Goal: Task Accomplishment & Management: Manage account settings

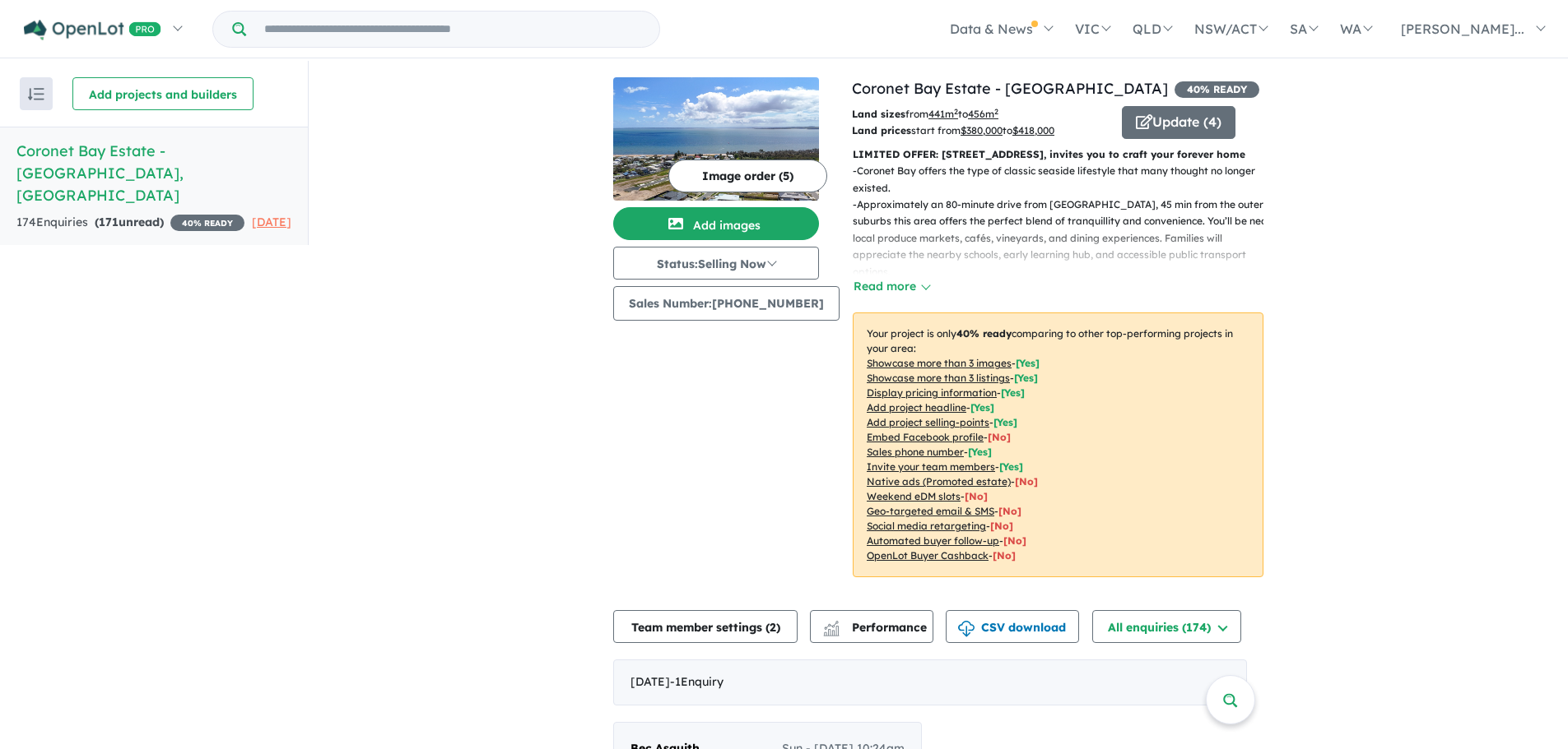
click at [122, 214] on strong "( 171 unread)" at bounding box center [129, 222] width 69 height 15
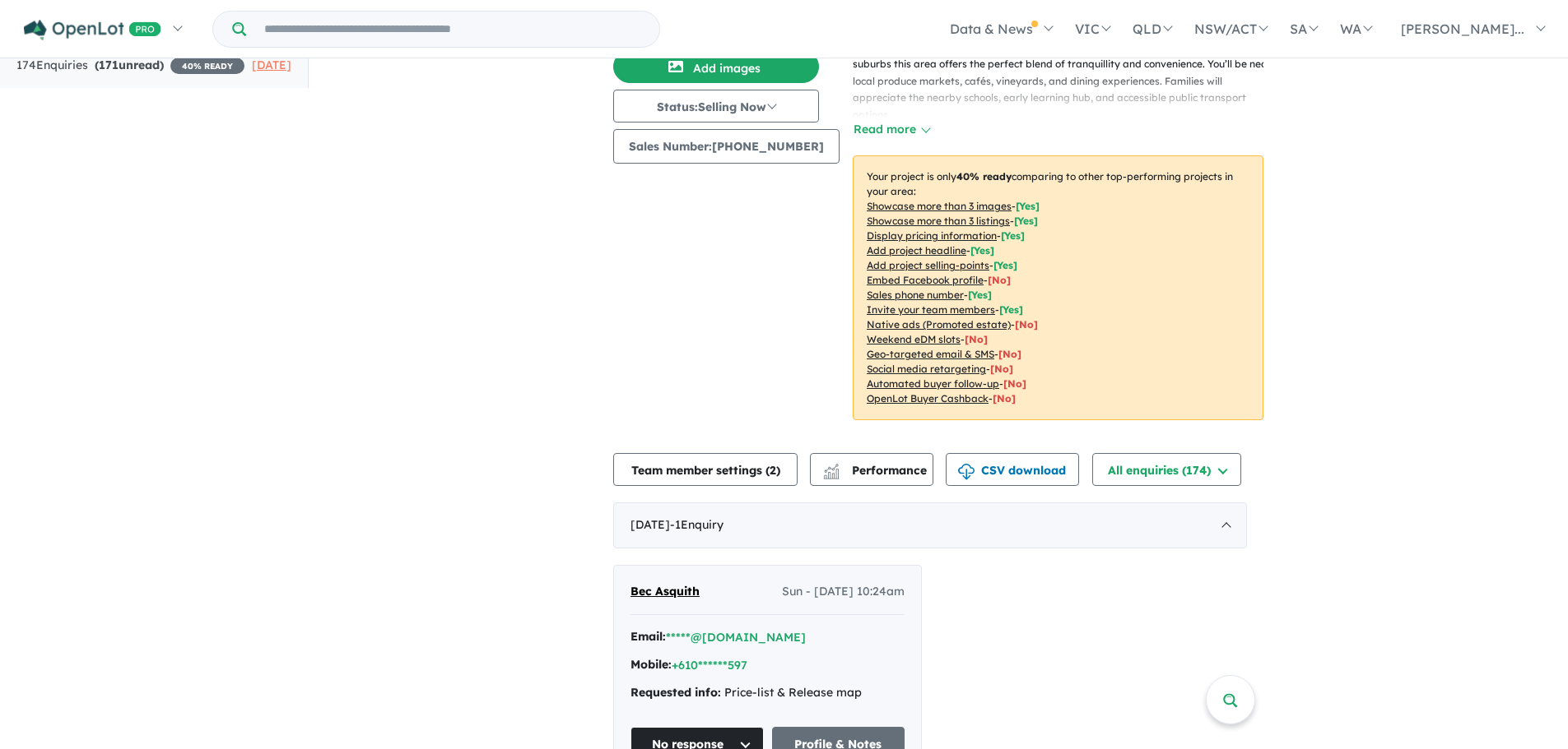
scroll to position [164, 0]
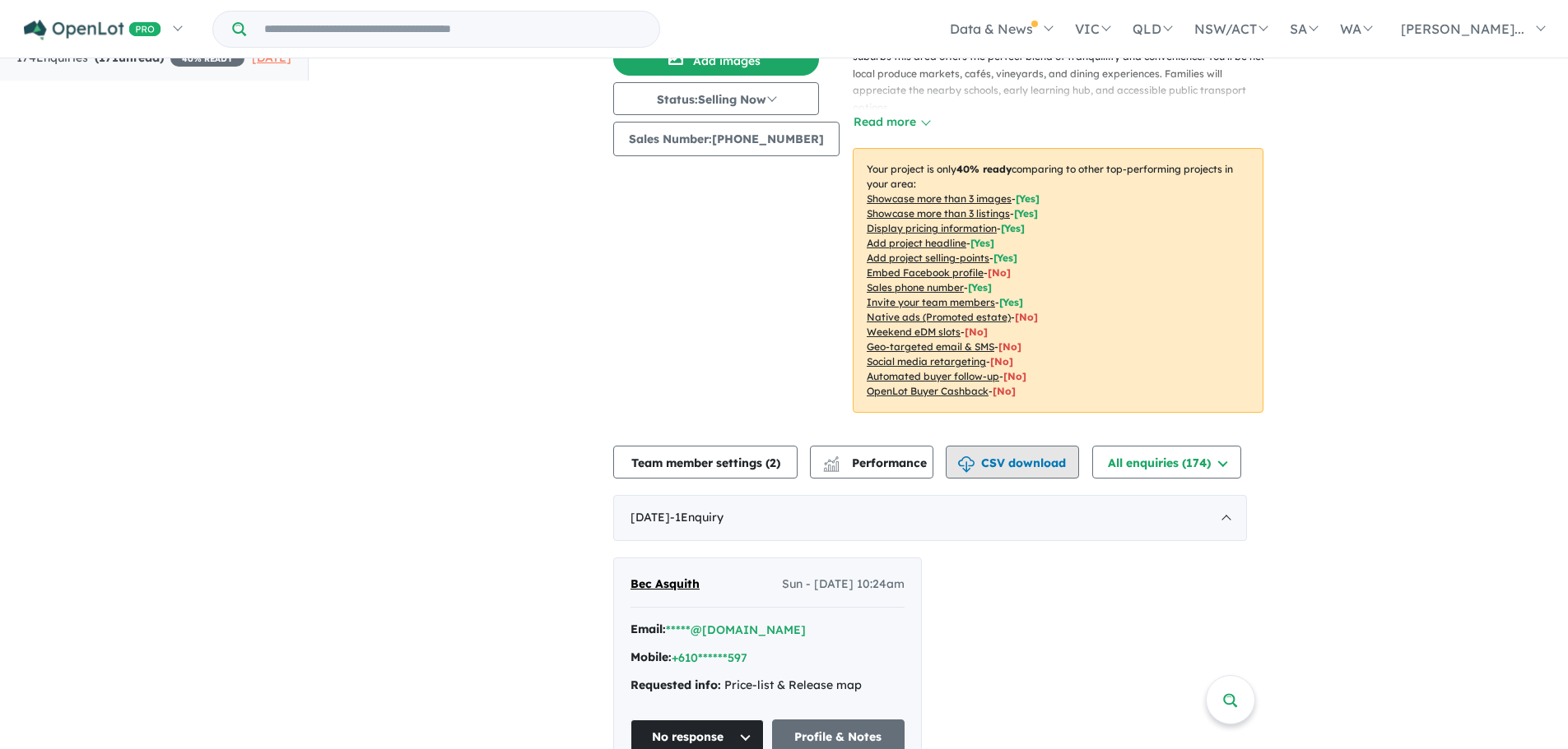
click at [1001, 478] on button "CSV download" at bounding box center [1012, 461] width 134 height 33
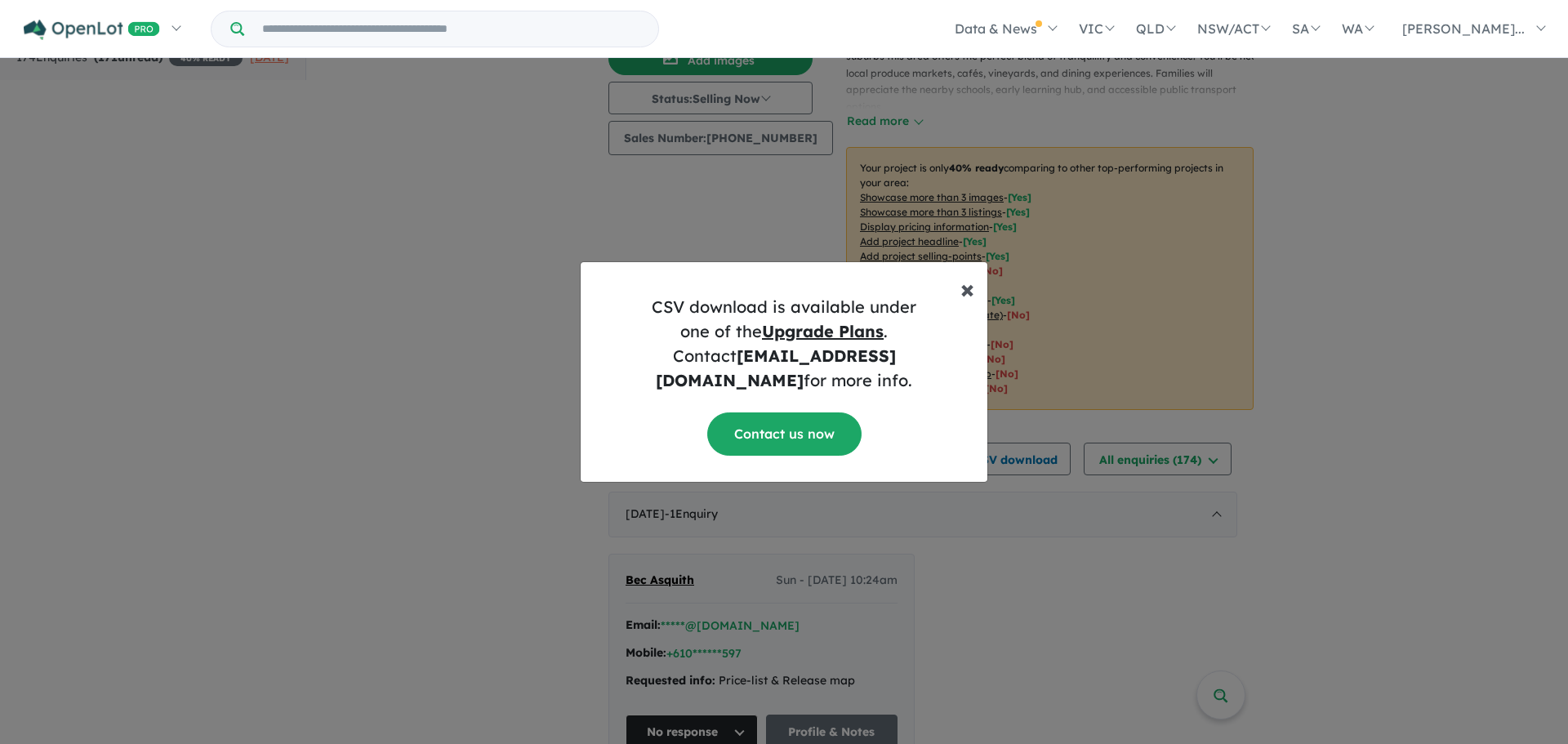
click at [970, 298] on span "×" at bounding box center [967, 287] width 14 height 32
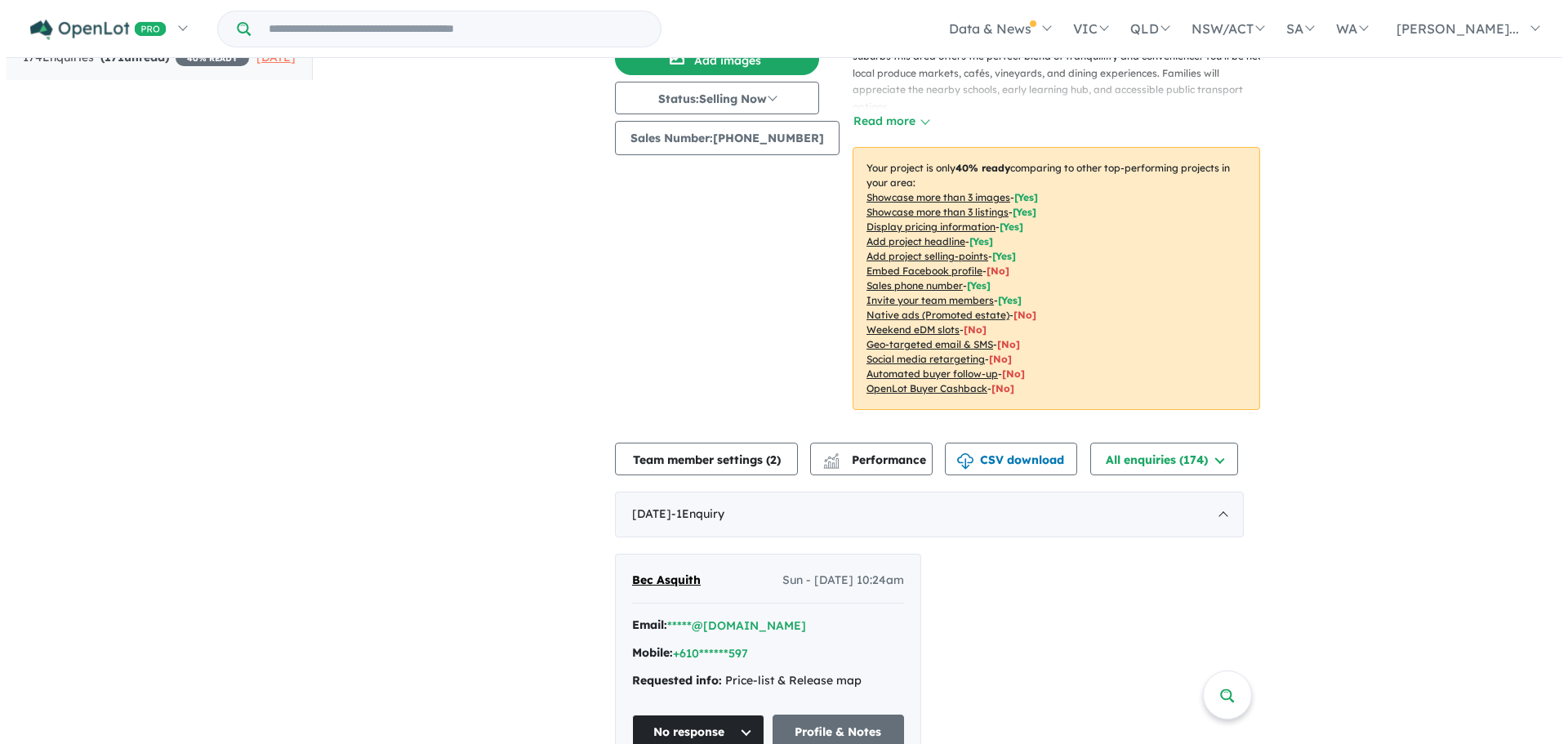
scroll to position [0, 0]
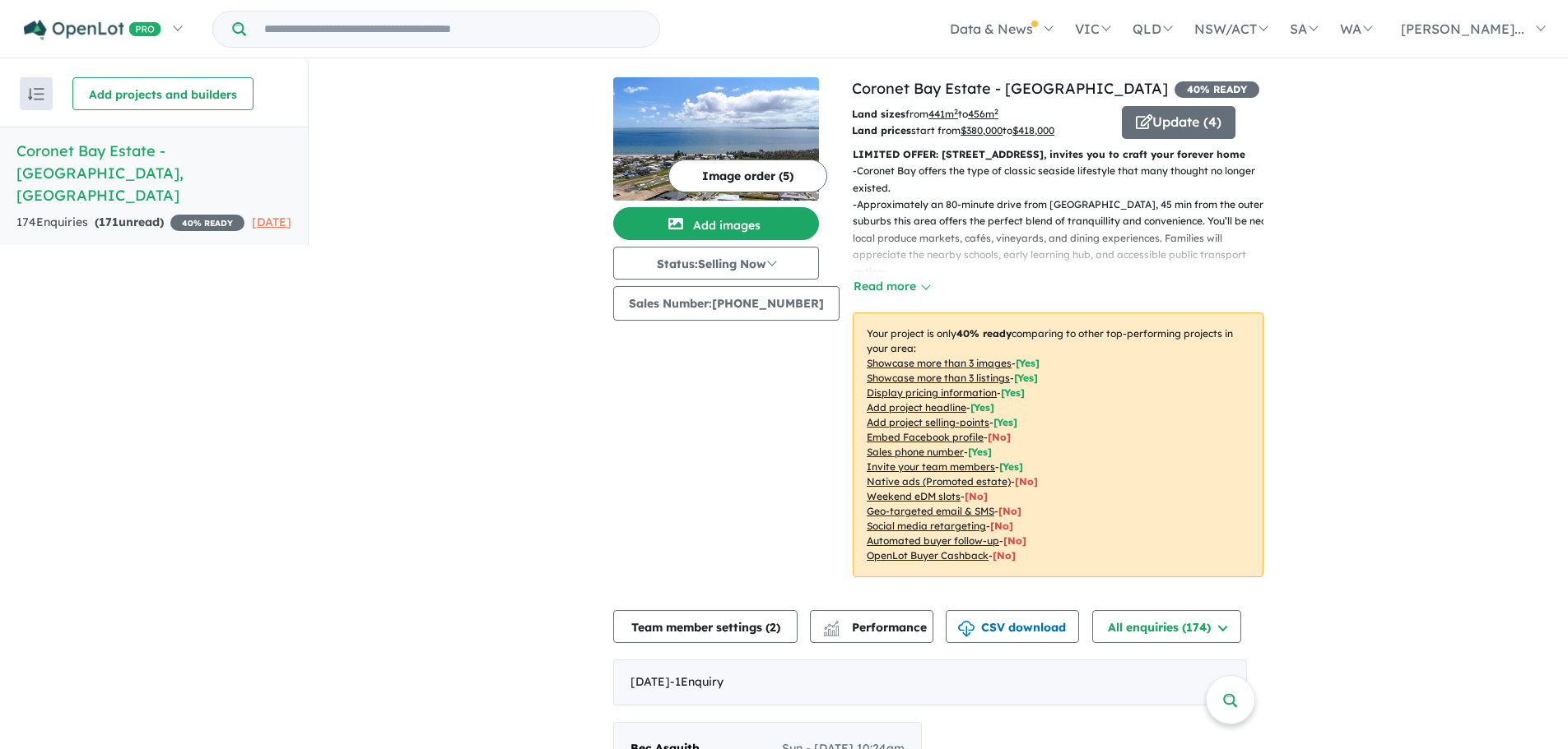
click at [764, 94] on img at bounding box center [716, 139] width 206 height 123
click at [875, 296] on button "Read more" at bounding box center [891, 286] width 78 height 19
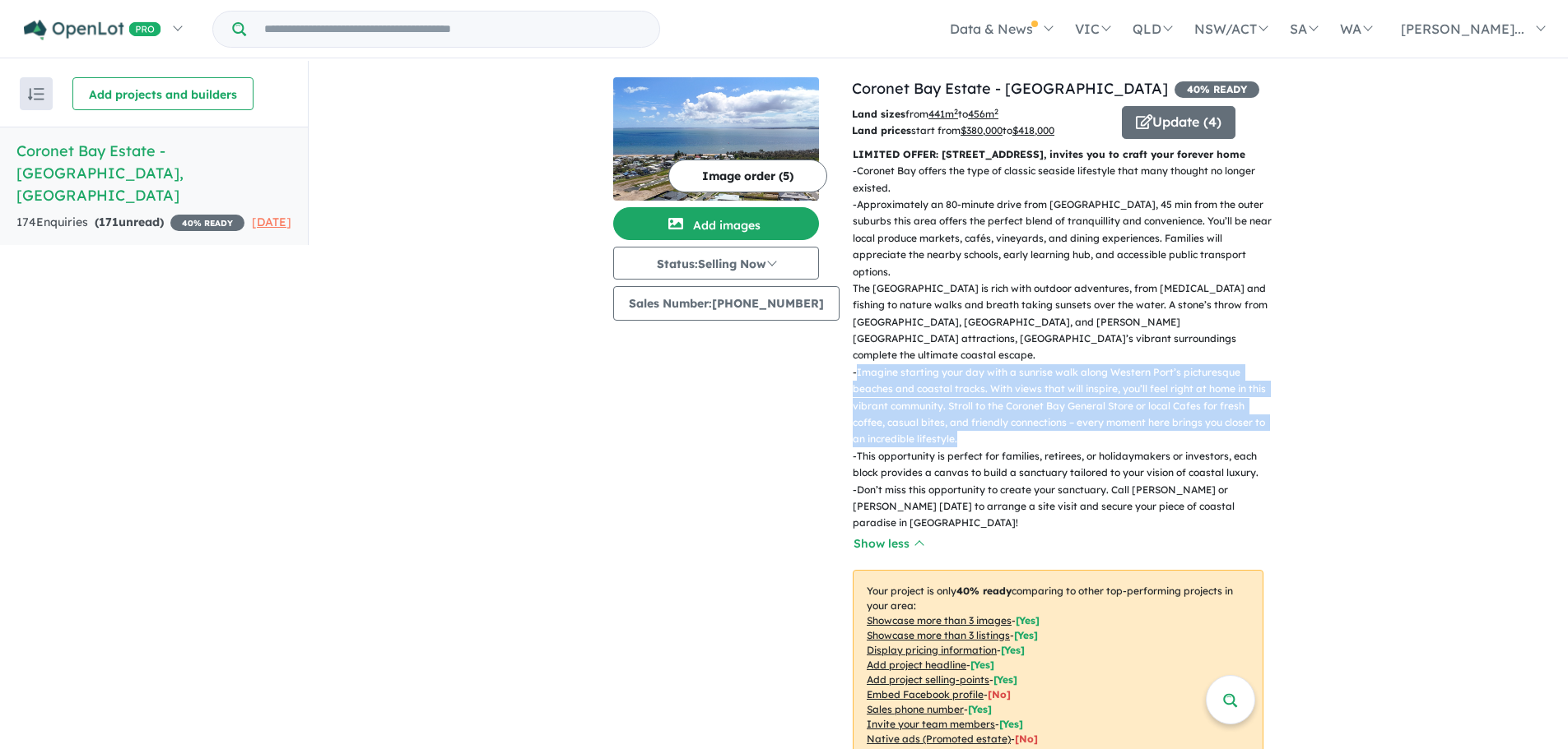
drag, startPoint x: 855, startPoint y: 354, endPoint x: 992, endPoint y: 420, distance: 152.1
click at [992, 420] on p "- Imagine starting your day with a sunrise walk along Western Port’s picturesqu…" at bounding box center [1065, 406] width 424 height 84
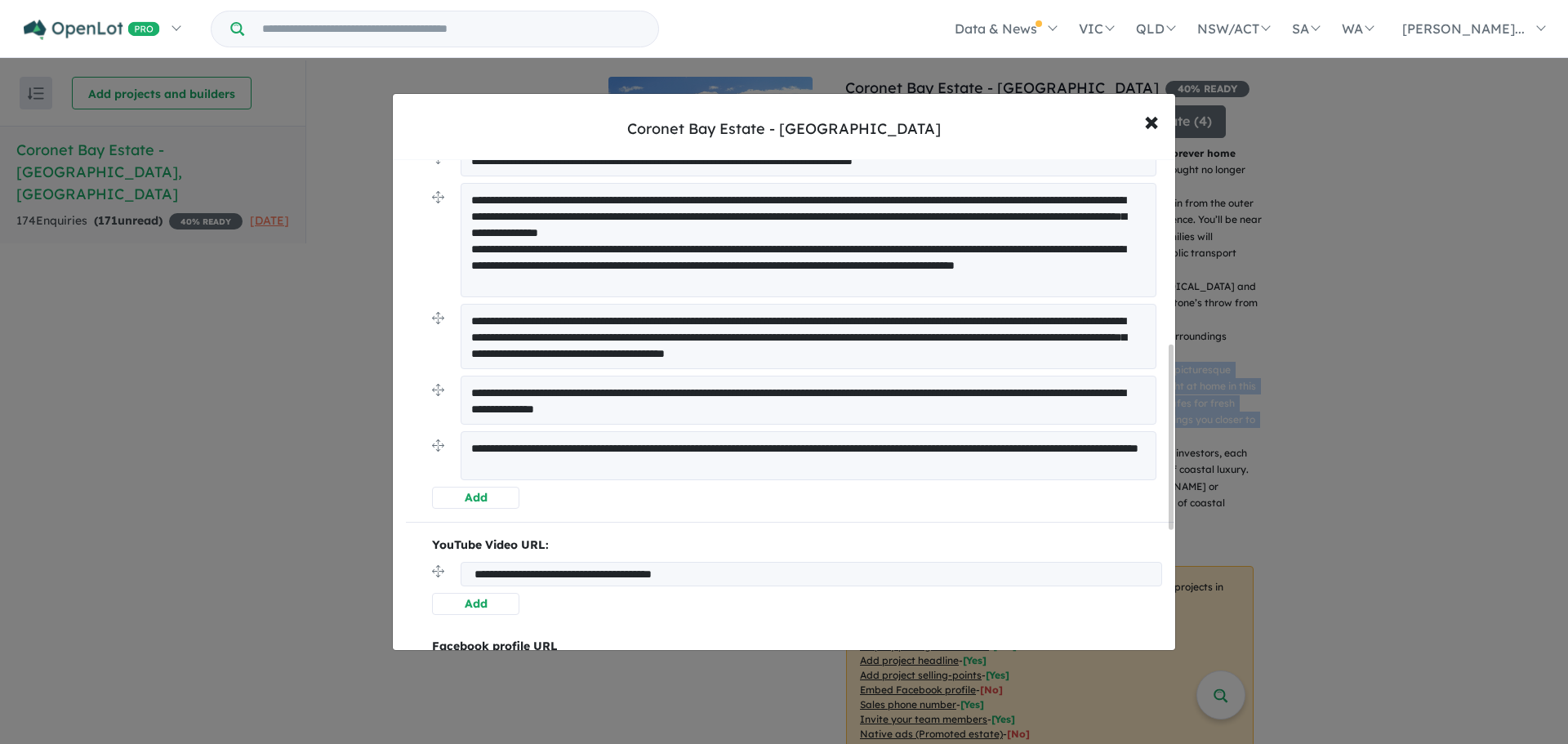
scroll to position [490, 0]
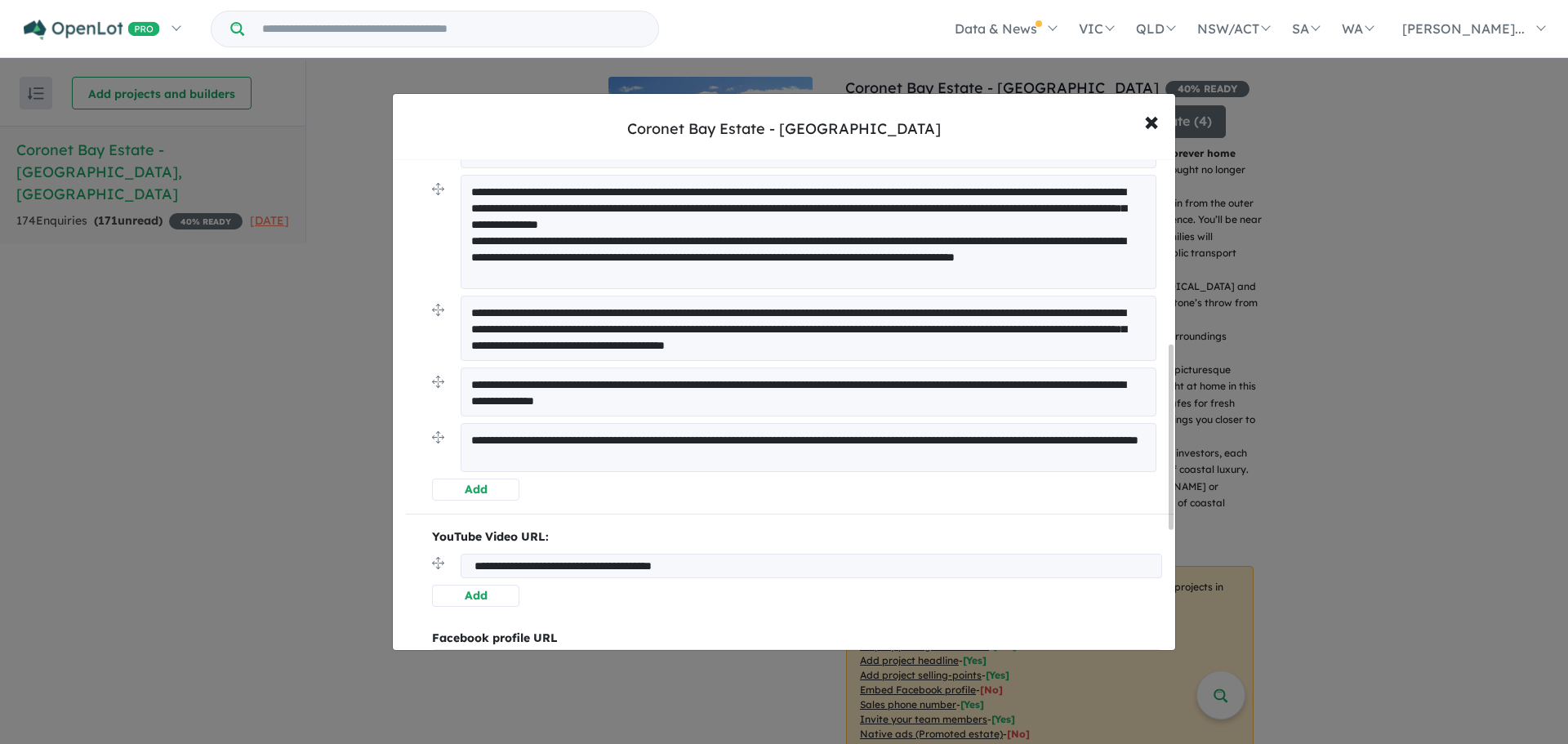
drag, startPoint x: 480, startPoint y: 316, endPoint x: 1163, endPoint y: 384, distance: 686.4
click at [1163, 384] on div "**********" at bounding box center [790, 240] width 769 height 520
click at [1154, 123] on span "×" at bounding box center [1152, 120] width 15 height 35
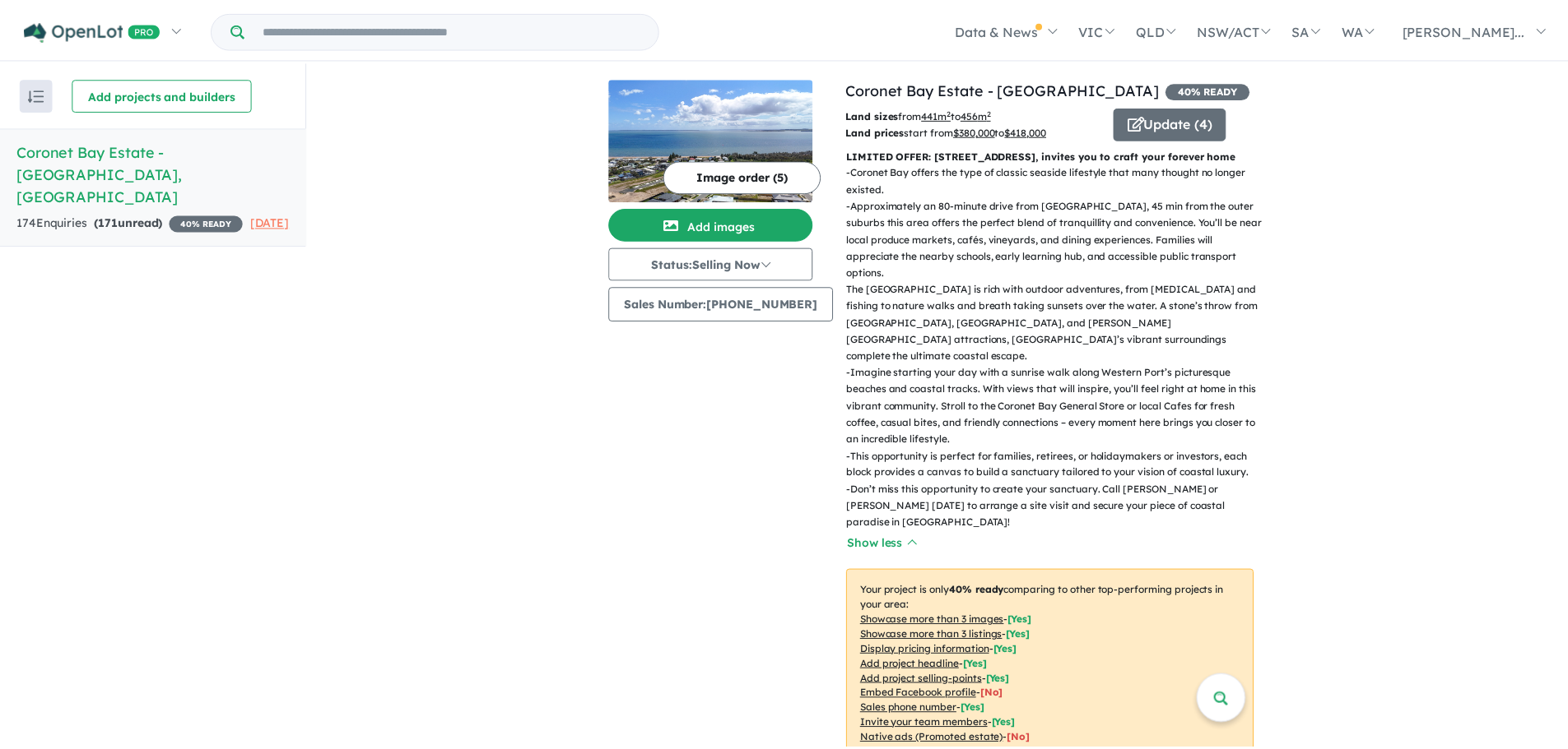
scroll to position [0, 0]
